Goal: Task Accomplishment & Management: Manage account settings

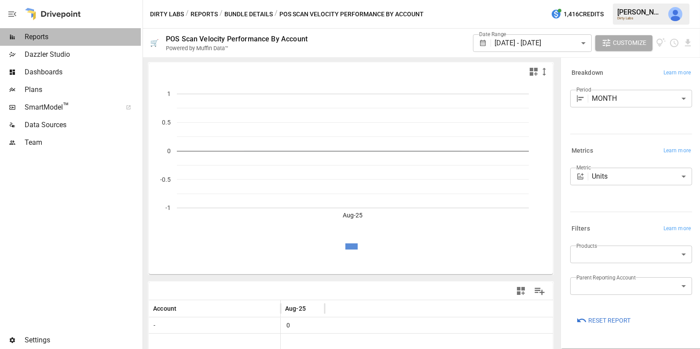
click at [82, 35] on span "Reports" at bounding box center [83, 37] width 116 height 11
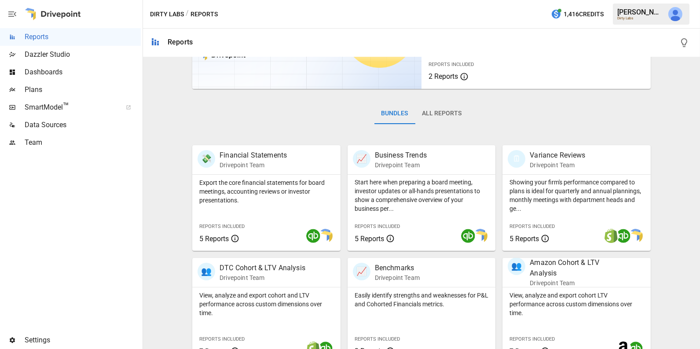
scroll to position [220, 0]
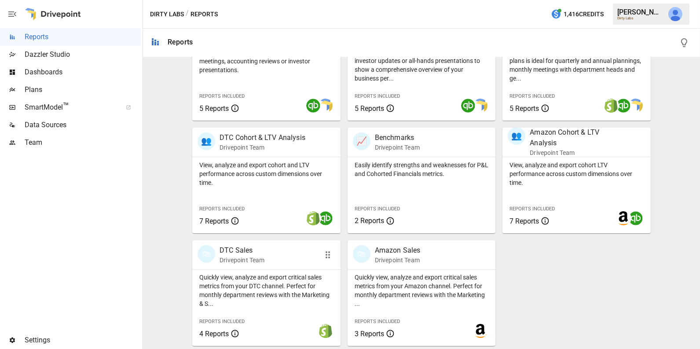
click at [282, 290] on p "Quickly view, analyze and export critical sales metrics from your DTC channel. …" at bounding box center [266, 290] width 134 height 35
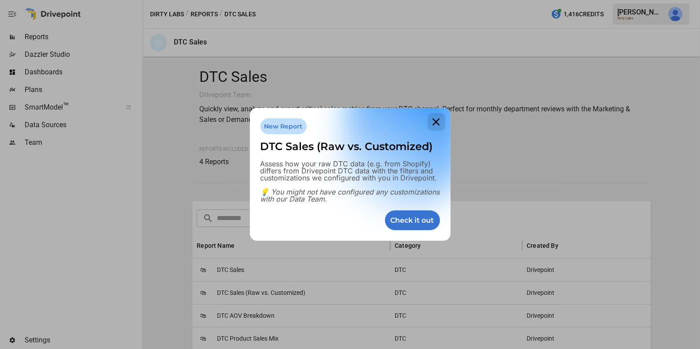
click at [434, 127] on icon at bounding box center [436, 122] width 18 height 18
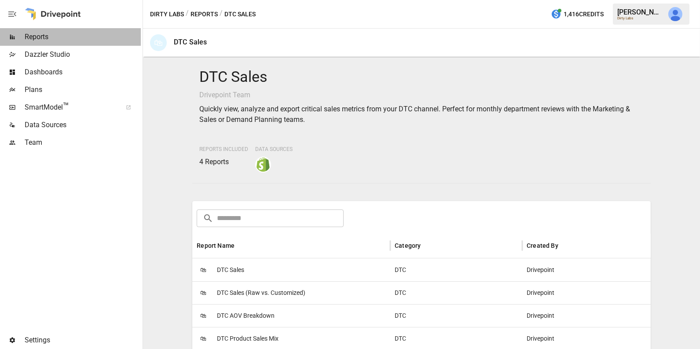
click at [41, 38] on span "Reports" at bounding box center [83, 37] width 116 height 11
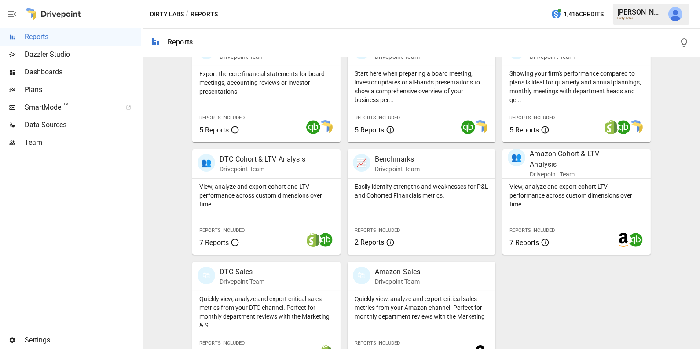
scroll to position [220, 0]
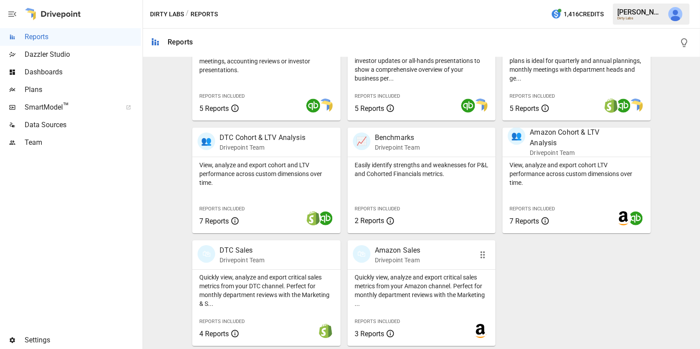
click at [412, 275] on p "Quickly view, analyze and export critical sales metrics from your Amazon channe…" at bounding box center [421, 290] width 134 height 35
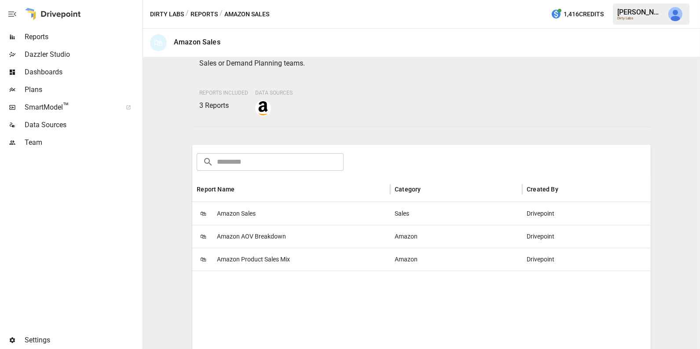
scroll to position [85, 0]
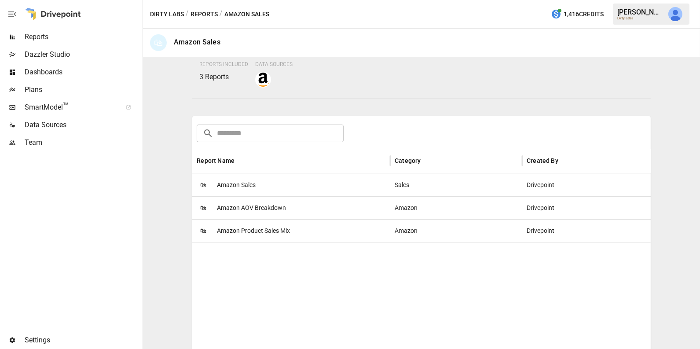
click at [300, 207] on div "🛍 Amazon AOV Breakdown" at bounding box center [291, 207] width 198 height 23
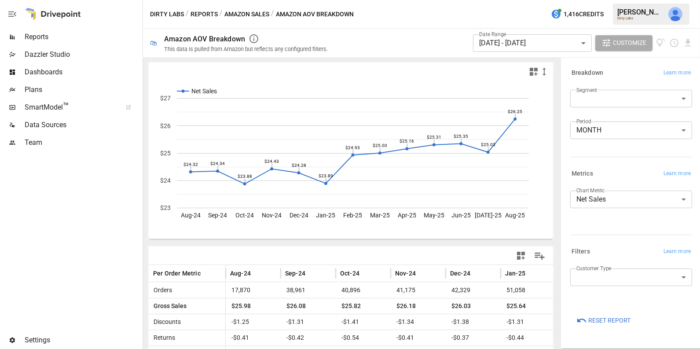
click at [533, 72] on icon "button" at bounding box center [533, 71] width 11 height 11
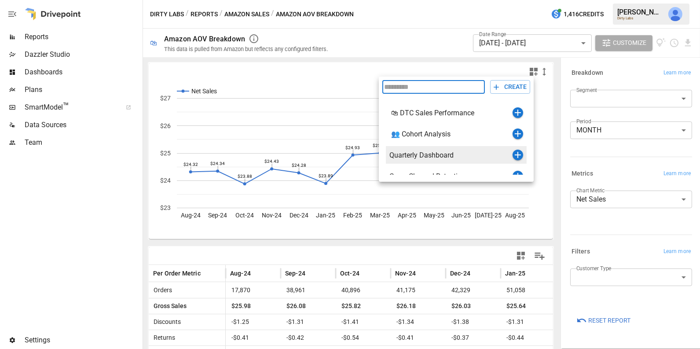
scroll to position [31, 0]
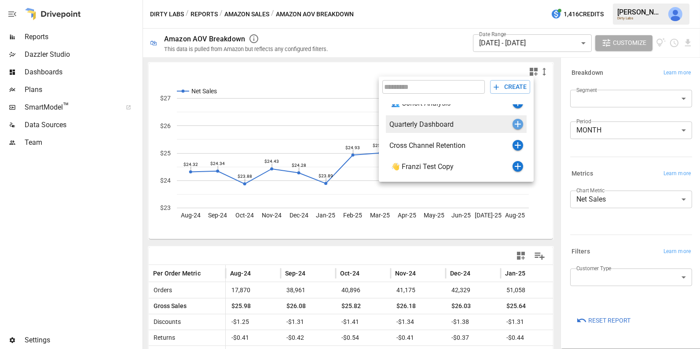
click at [517, 124] on icon "button" at bounding box center [517, 124] width 11 height 11
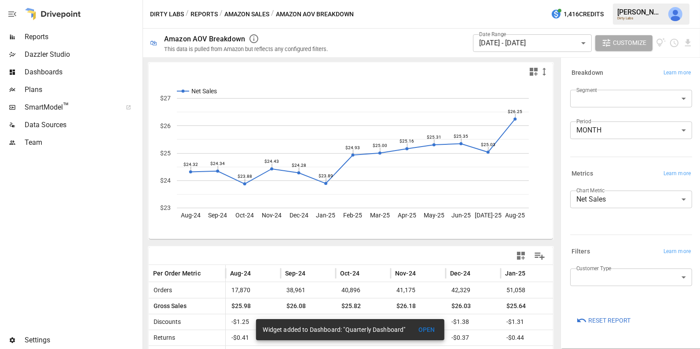
click at [520, 256] on icon "button" at bounding box center [520, 255] width 11 height 11
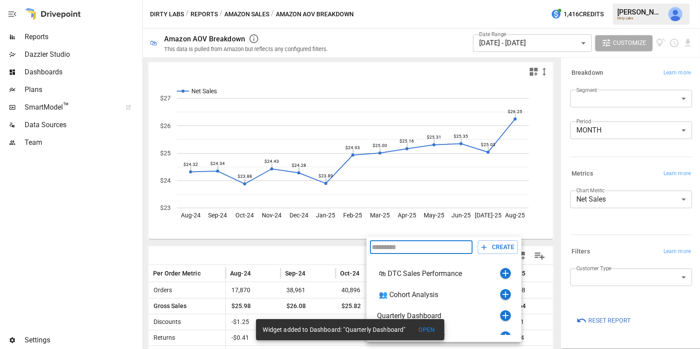
click at [574, 46] on div at bounding box center [350, 174] width 700 height 349
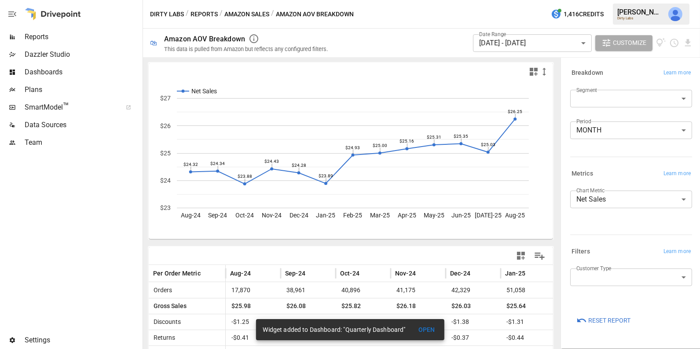
click at [573, 0] on body "Reports Dazzler Studio Dashboards Plans SmartModel ™ Data Sources Team Settings…" at bounding box center [350, 0] width 700 height 0
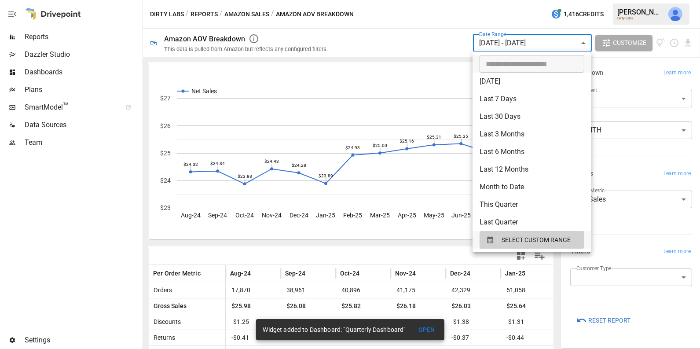
click at [521, 171] on li "Last 12 Months" at bounding box center [531, 169] width 119 height 18
type input "**********"
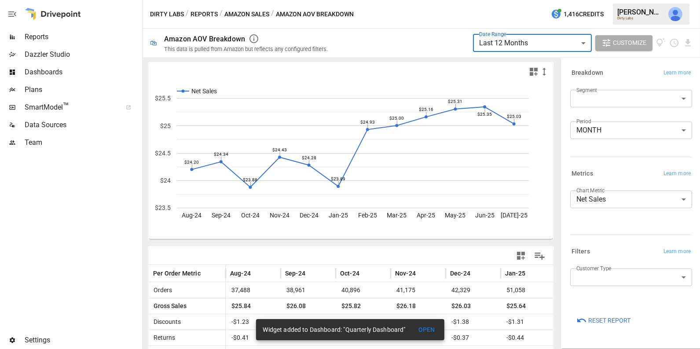
click at [519, 255] on icon "button" at bounding box center [520, 255] width 11 height 11
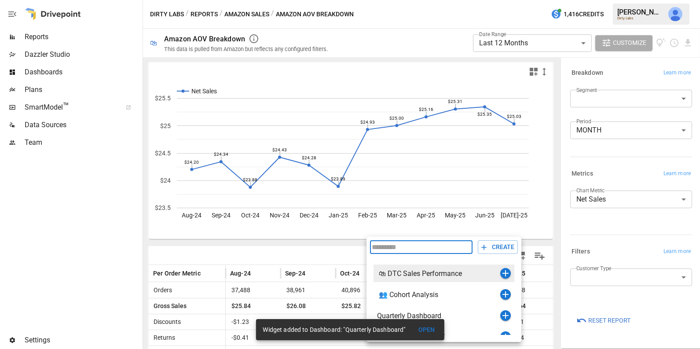
scroll to position [31, 0]
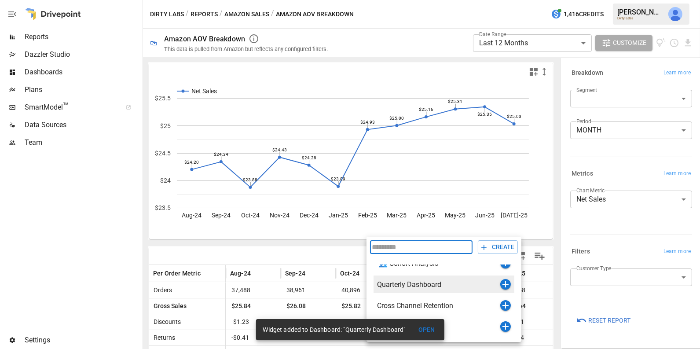
click at [505, 286] on icon "button" at bounding box center [505, 284] width 6 height 6
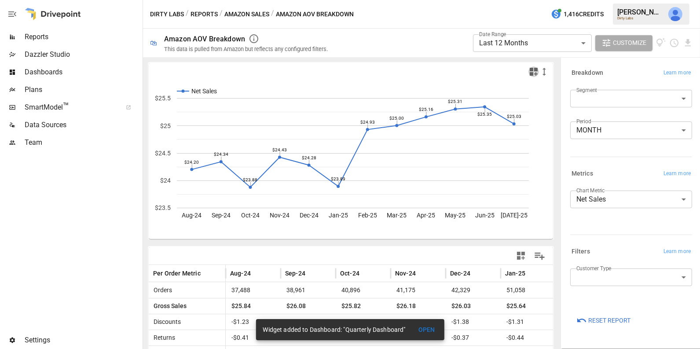
click at [534, 68] on icon "button" at bounding box center [533, 72] width 8 height 8
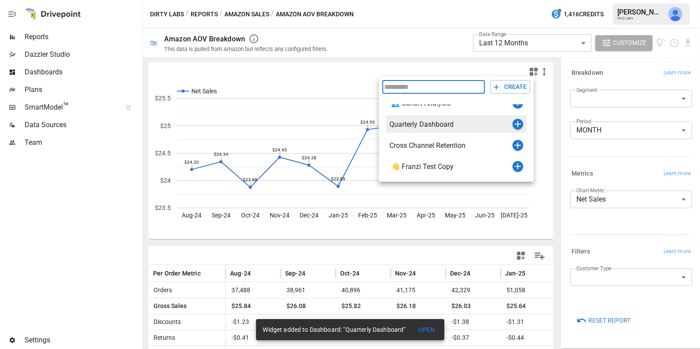
click at [516, 124] on icon "button" at bounding box center [517, 124] width 6 height 6
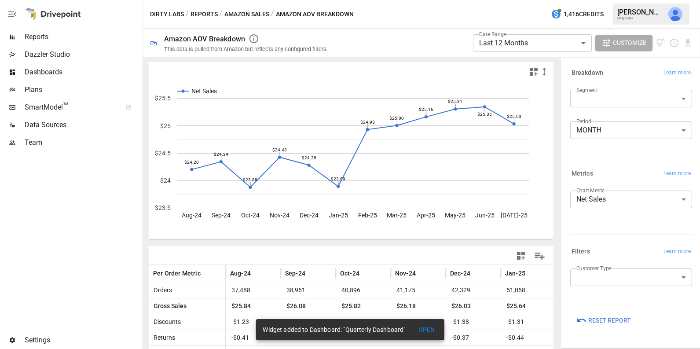
click at [47, 38] on span "Reports" at bounding box center [83, 37] width 116 height 11
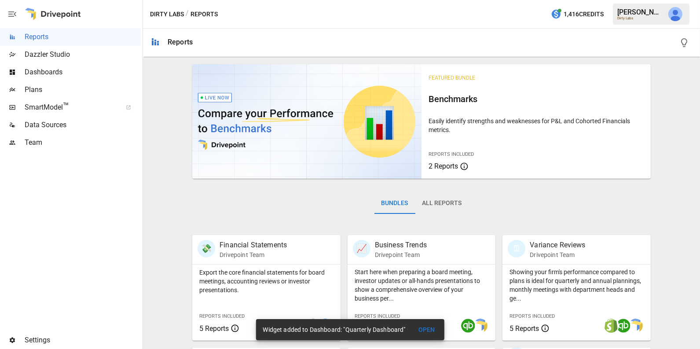
scroll to position [2, 0]
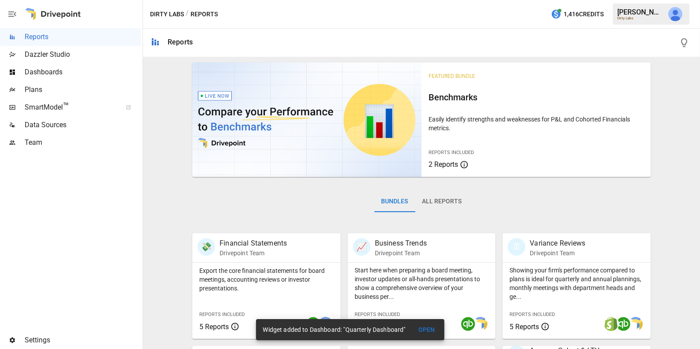
click at [76, 62] on div "Dazzler Studio" at bounding box center [70, 55] width 141 height 18
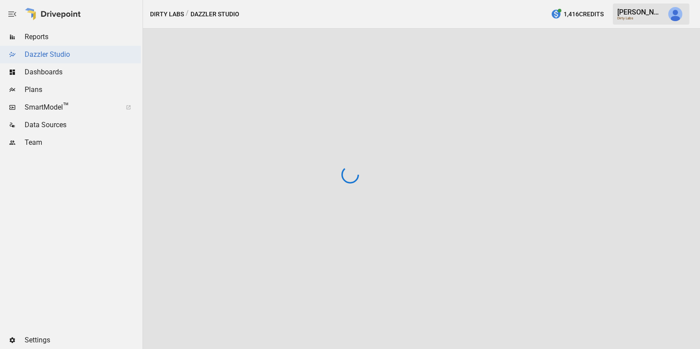
click at [76, 68] on div at bounding box center [350, 174] width 700 height 349
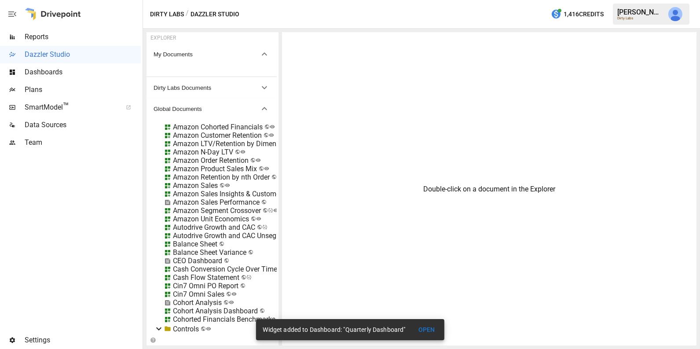
click at [70, 68] on span "Dashboards" at bounding box center [83, 72] width 116 height 11
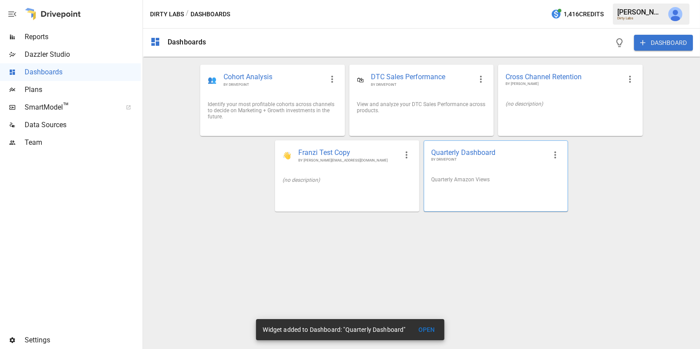
click at [474, 179] on div "Quarterly Amazon Views" at bounding box center [495, 179] width 129 height 6
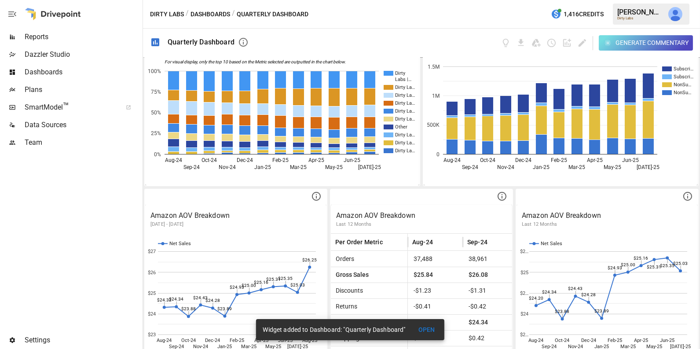
scroll to position [608, 0]
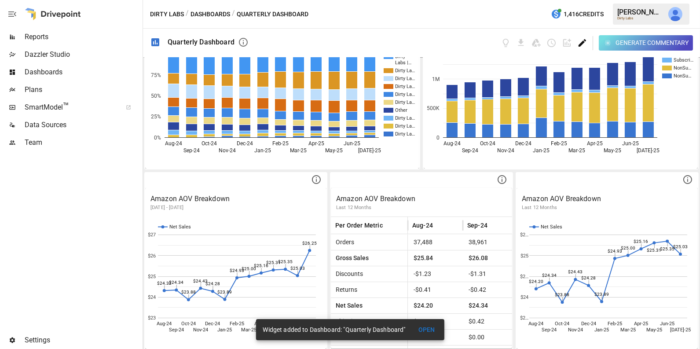
click at [581, 40] on icon "Edit dashboard" at bounding box center [582, 43] width 10 height 10
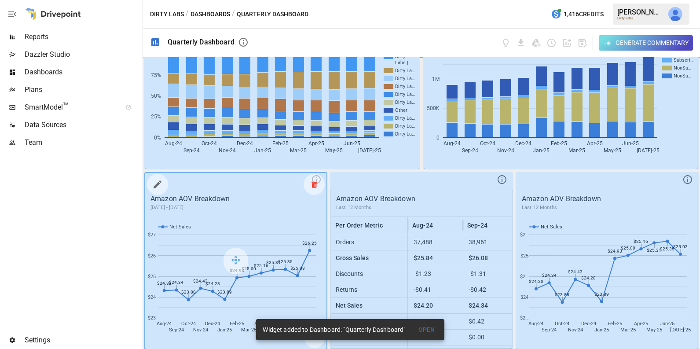
click at [314, 184] on icon at bounding box center [313, 184] width 5 height 0
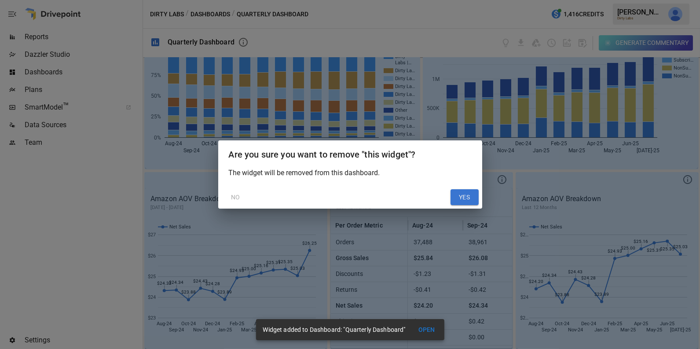
click at [459, 198] on button "YES" at bounding box center [464, 197] width 28 height 16
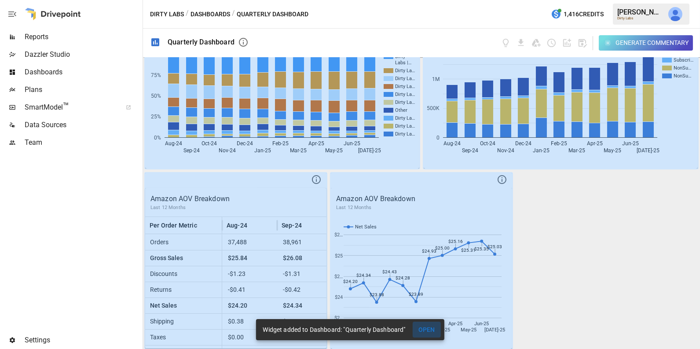
click at [429, 329] on button "OPEN" at bounding box center [426, 329] width 28 height 16
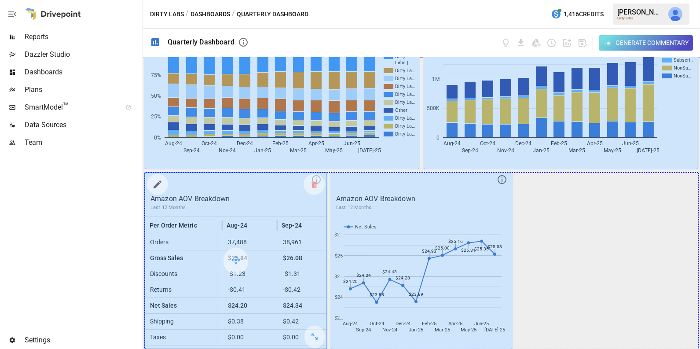
drag, startPoint x: 314, startPoint y: 335, endPoint x: 654, endPoint y: 337, distance: 339.9
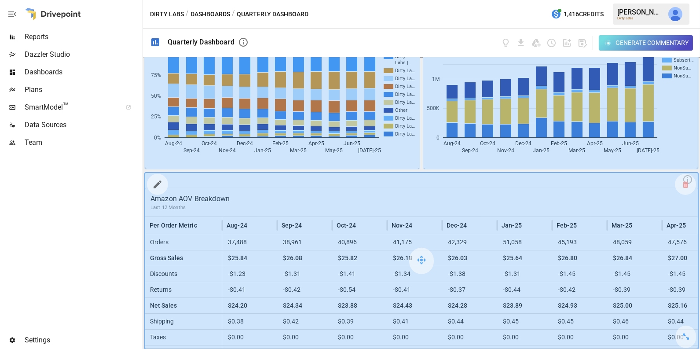
scroll to position [788, 0]
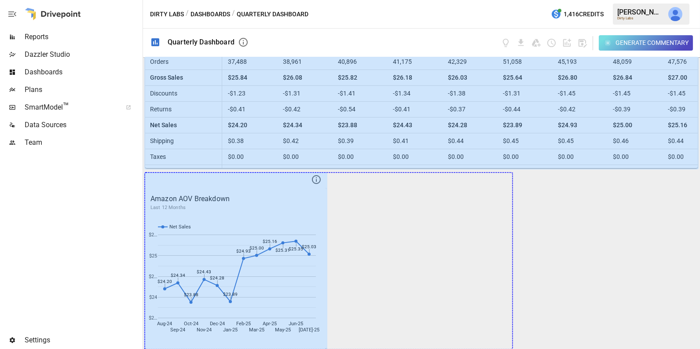
drag, startPoint x: 315, startPoint y: 332, endPoint x: 574, endPoint y: 322, distance: 259.2
click at [574, 322] on div "Amazon Cohorted Financials Contribution Profit less Direct Ad Spend (Per Custom…" at bounding box center [421, 203] width 557 height 292
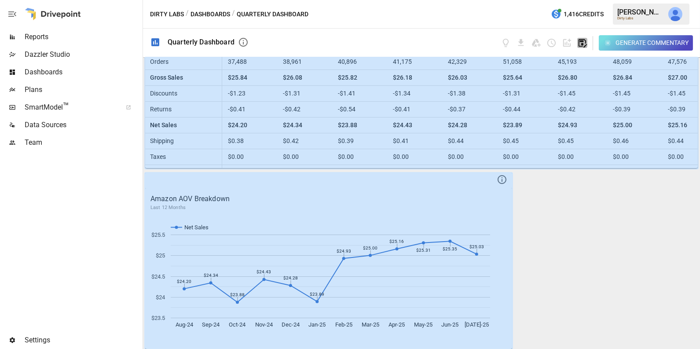
click at [585, 41] on icon "button" at bounding box center [582, 43] width 10 height 10
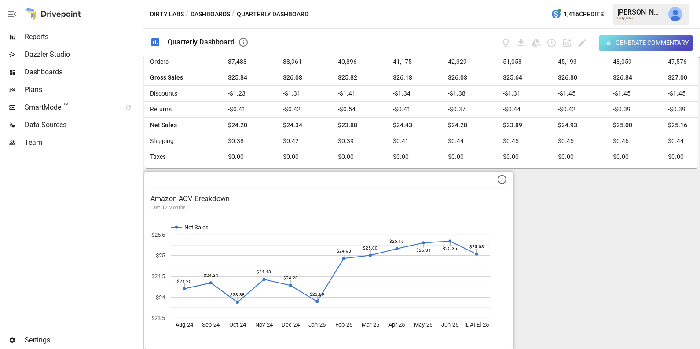
click at [242, 217] on icon "Net Sales Aug-24 Sep-24 Oct-24 Nov-24 Dec-24 Jan-25 Feb-25 Mar-25 Apr-25 May-25…" at bounding box center [328, 283] width 367 height 132
click at [250, 193] on p "Amazon AOV Breakdown" at bounding box center [328, 198] width 356 height 11
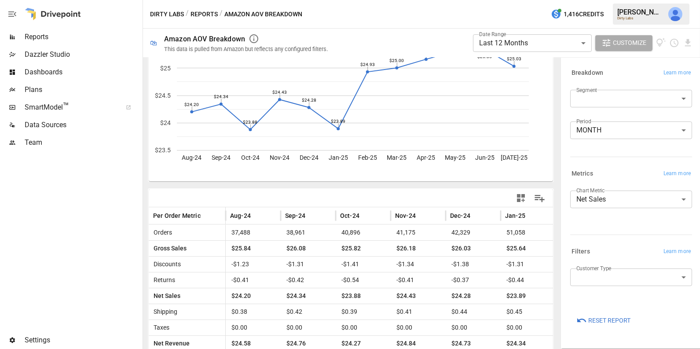
scroll to position [67, 0]
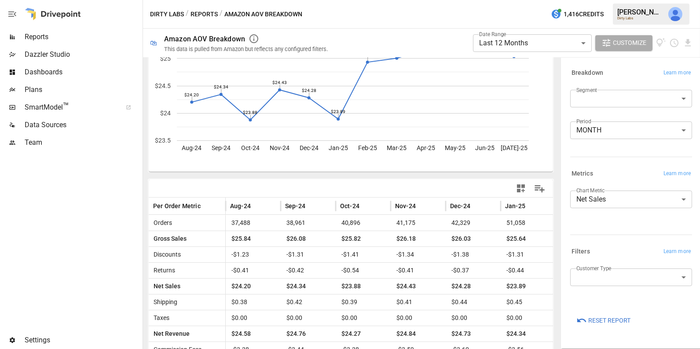
click at [73, 69] on span "Dashboards" at bounding box center [83, 72] width 116 height 11
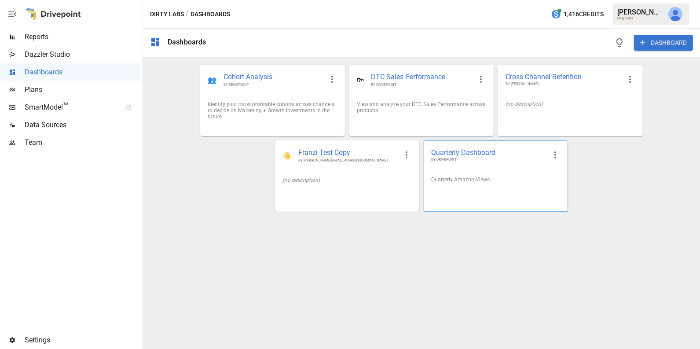
click at [492, 190] on div at bounding box center [495, 192] width 143 height 7
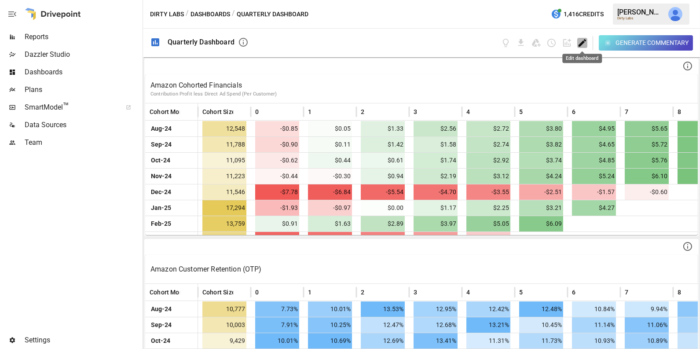
click at [585, 44] on icon "Edit dashboard" at bounding box center [582, 43] width 10 height 10
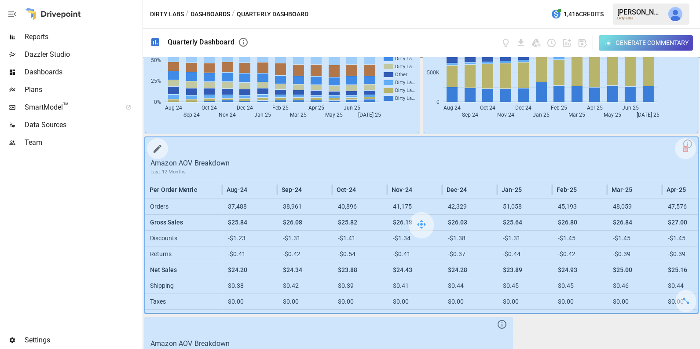
scroll to position [788, 0]
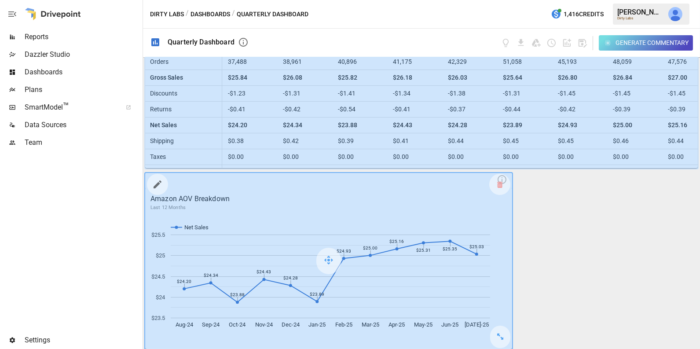
click at [159, 183] on icon "button" at bounding box center [157, 184] width 11 height 11
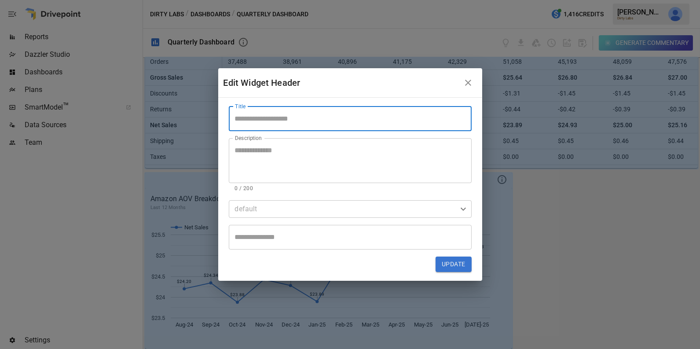
click at [305, 116] on input "Title" at bounding box center [350, 118] width 243 height 25
type input "**********"
click at [461, 265] on button "Update" at bounding box center [453, 264] width 36 height 16
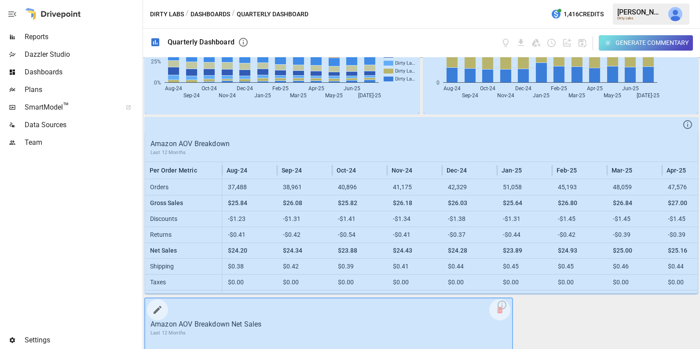
scroll to position [658, 0]
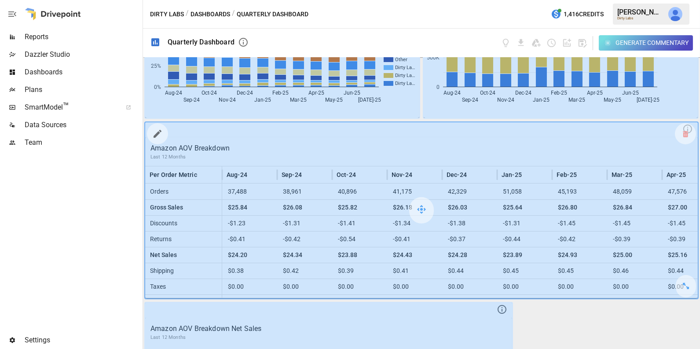
click at [157, 135] on icon "button" at bounding box center [157, 133] width 11 height 11
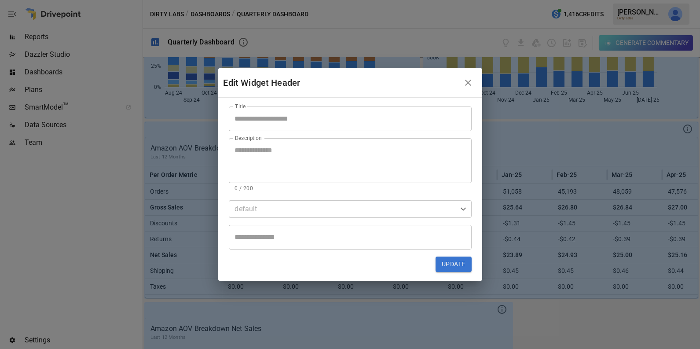
click at [272, 117] on input "Title" at bounding box center [350, 118] width 243 height 25
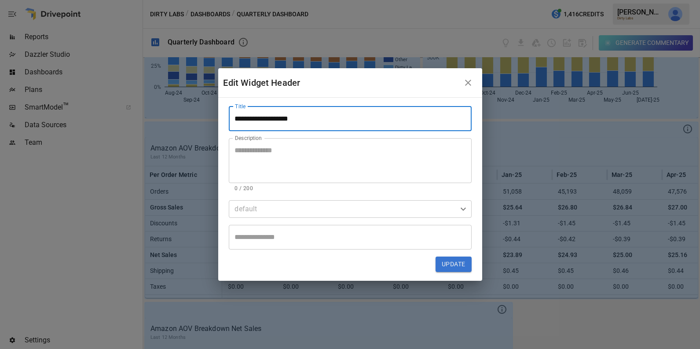
type input "**********"
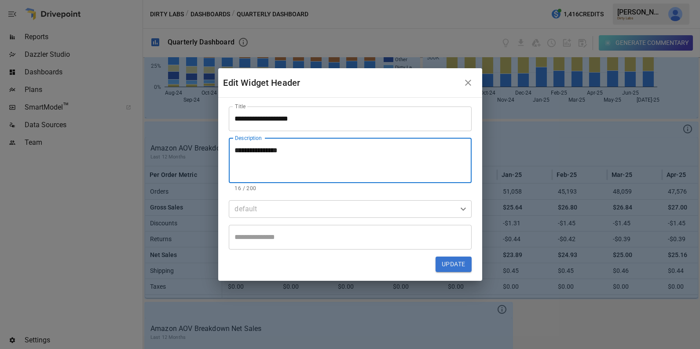
type textarea "**********"
click at [450, 265] on button "Update" at bounding box center [453, 264] width 36 height 16
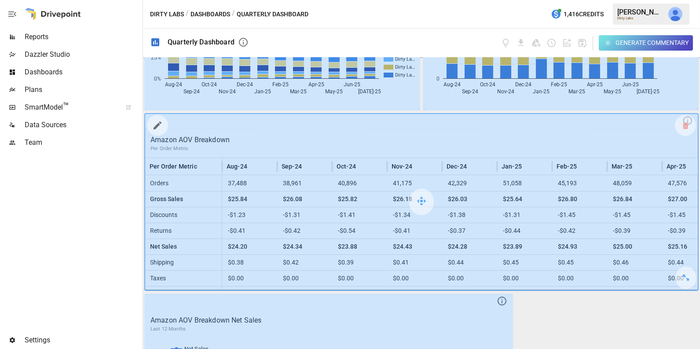
scroll to position [668, 0]
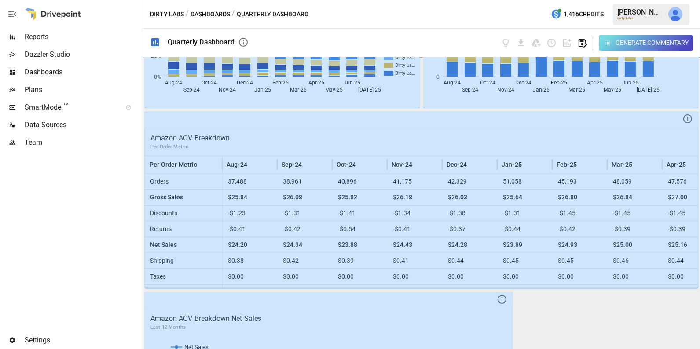
click at [586, 44] on icon "button" at bounding box center [582, 43] width 8 height 8
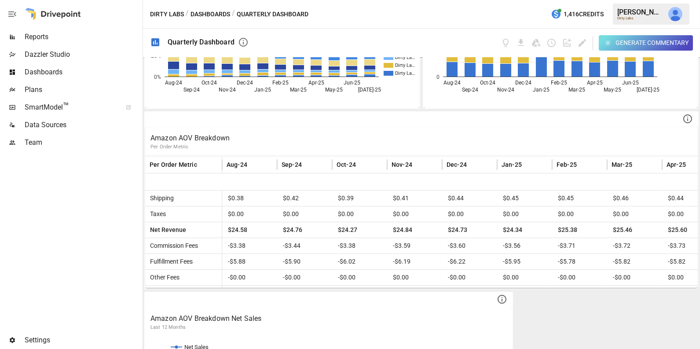
scroll to position [91, 0]
